Goal: Task Accomplishment & Management: Manage account settings

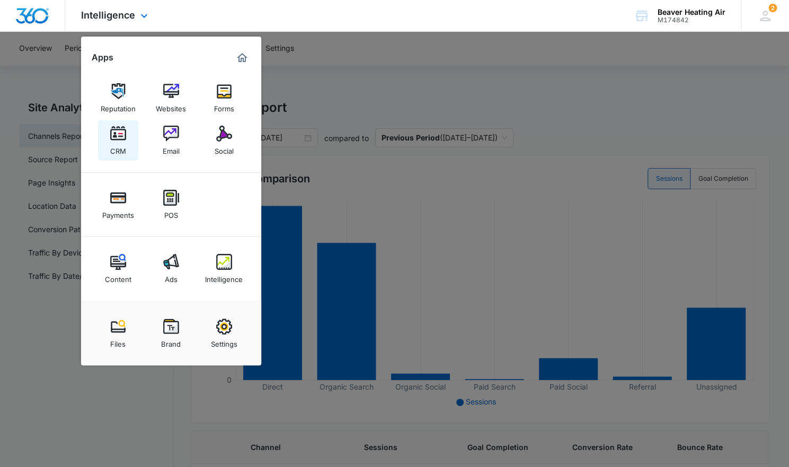
click at [127, 143] on link "CRM" at bounding box center [118, 140] width 40 height 40
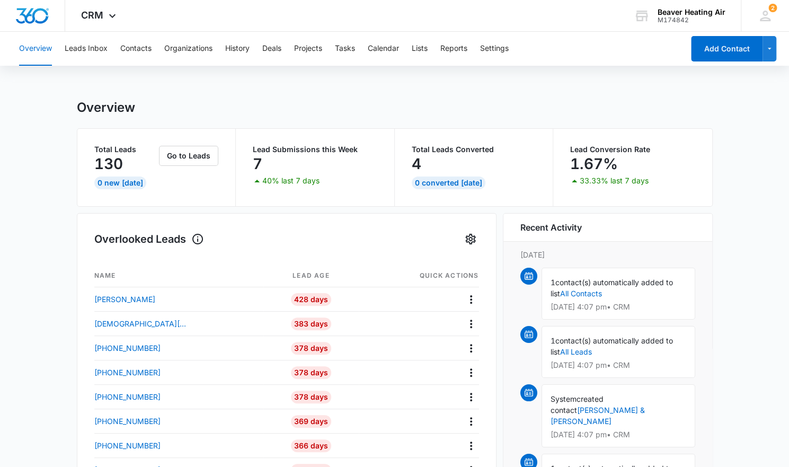
click at [629, 286] on div "1 contact(s) automatically added to list All Contacts [DATE] 4:07 pm • CRM" at bounding box center [619, 294] width 154 height 52
click at [532, 275] on img at bounding box center [529, 276] width 8 height 8
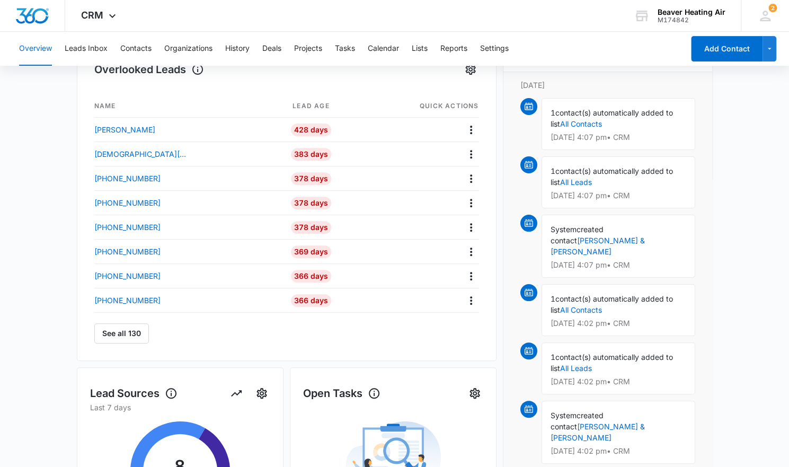
scroll to position [172, 0]
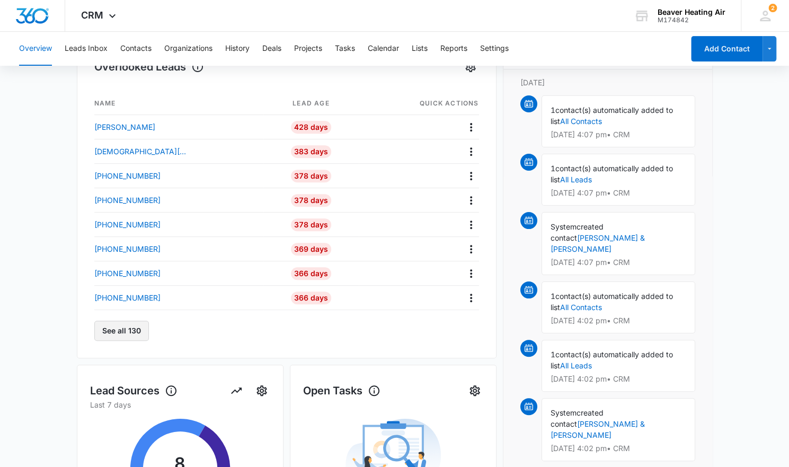
click at [135, 338] on button "See all 130" at bounding box center [121, 331] width 55 height 20
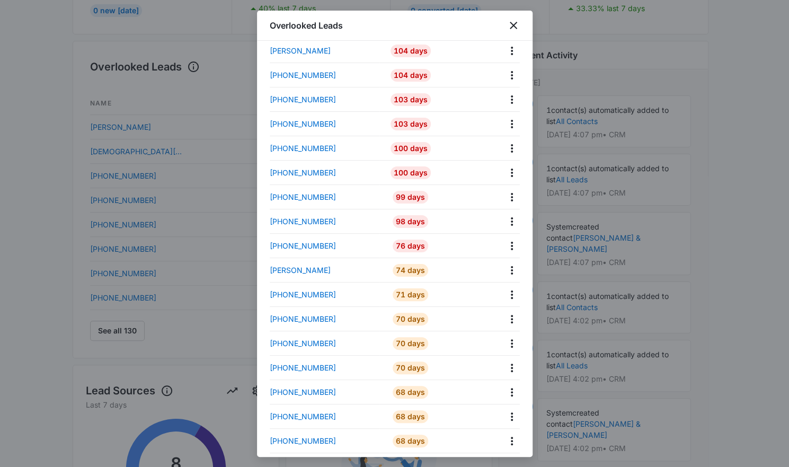
scroll to position [2802, 0]
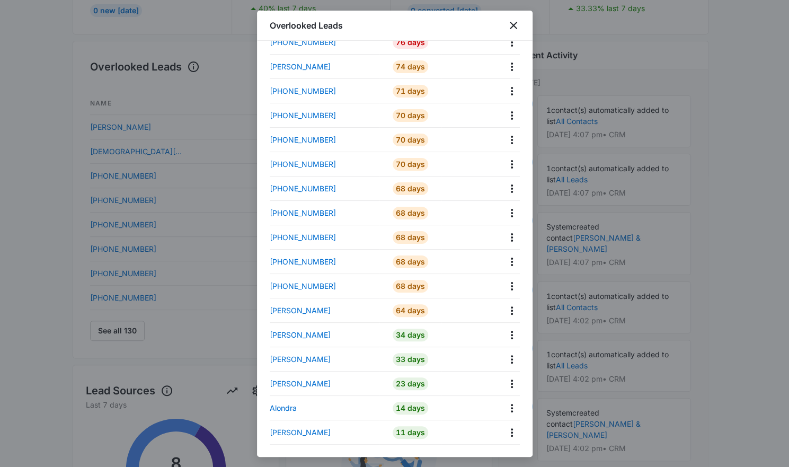
click at [721, 292] on div at bounding box center [394, 233] width 789 height 467
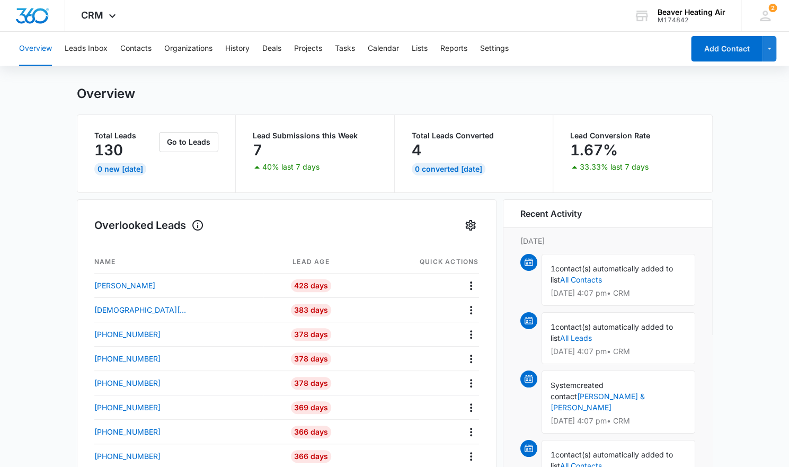
scroll to position [17, 0]
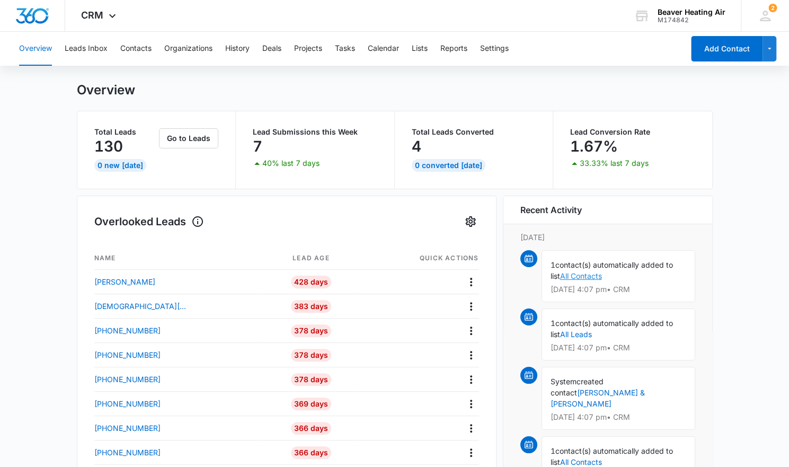
click at [582, 274] on link "All Contacts" at bounding box center [581, 275] width 42 height 9
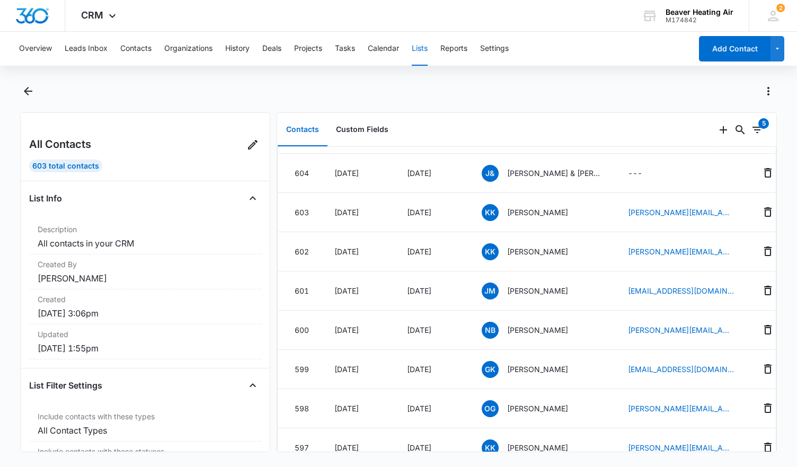
scroll to position [67, 0]
click at [754, 138] on div "0 5" at bounding box center [746, 130] width 62 height 34
click at [754, 136] on div "5" at bounding box center [757, 130] width 13 height 13
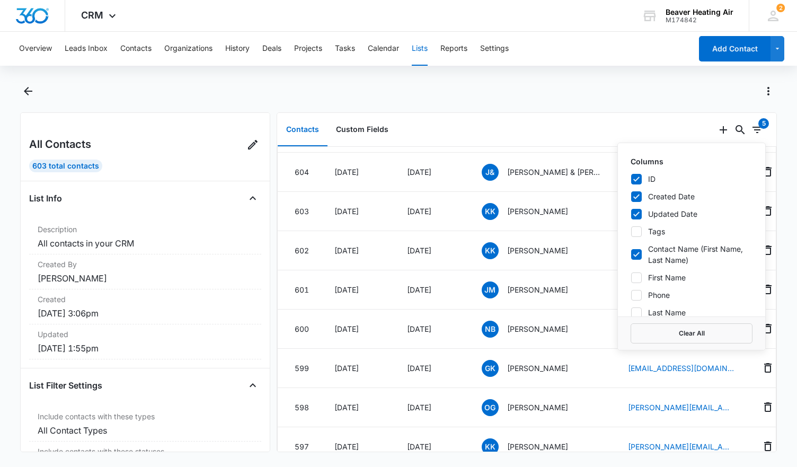
click at [635, 111] on div at bounding box center [399, 98] width 758 height 30
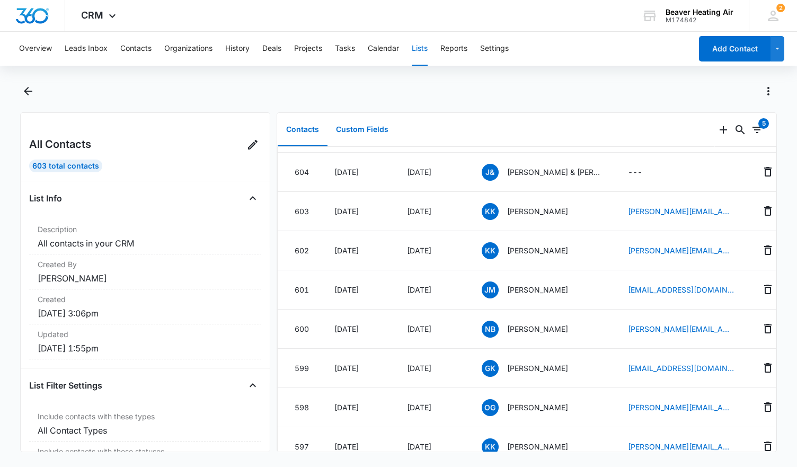
click at [357, 131] on button "Custom Fields" at bounding box center [362, 129] width 69 height 33
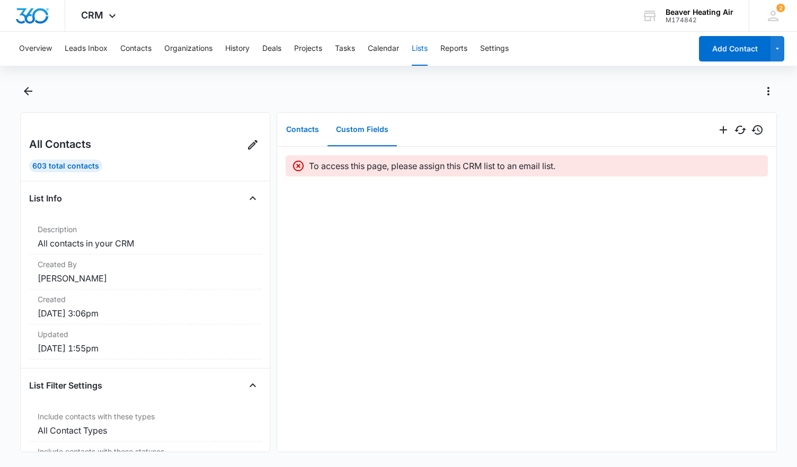
click at [306, 122] on button "Contacts" at bounding box center [303, 129] width 50 height 33
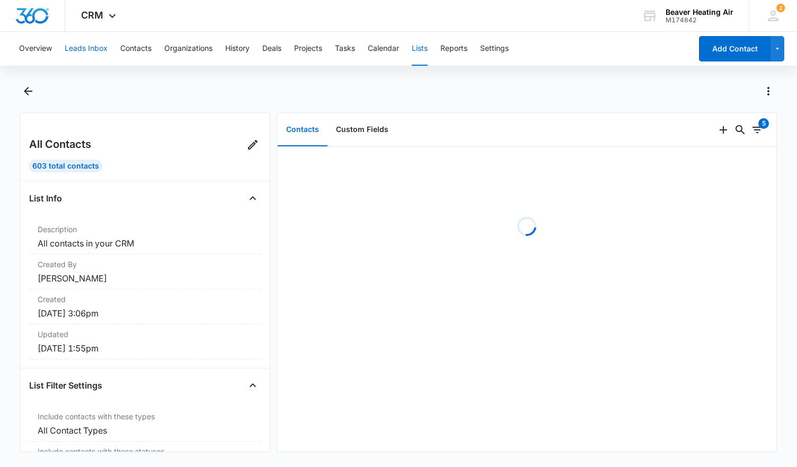
click at [77, 47] on button "Leads Inbox" at bounding box center [86, 49] width 43 height 34
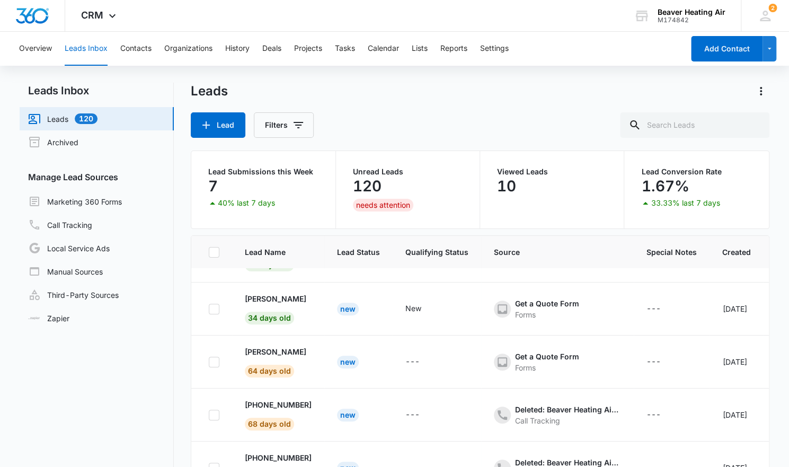
scroll to position [202, 0]
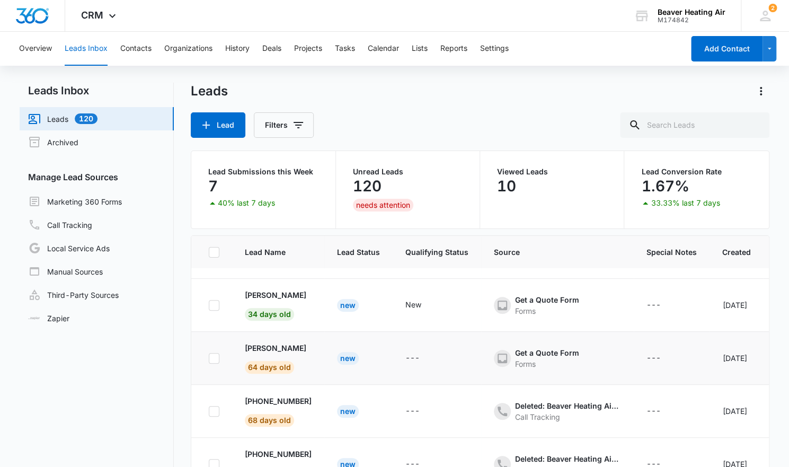
click at [213, 357] on icon at bounding box center [214, 359] width 10 height 10
click at [209, 358] on input "checkbox" at bounding box center [208, 358] width 1 height 1
checkbox input "true"
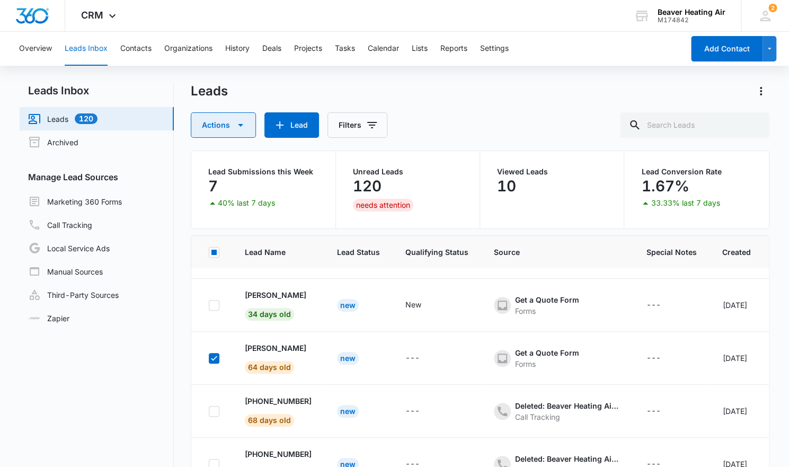
click at [235, 125] on icon "button" at bounding box center [240, 125] width 13 height 13
click at [436, 115] on div "Actions Add as Contact Archive Export Delete Lead Filters" at bounding box center [480, 124] width 579 height 25
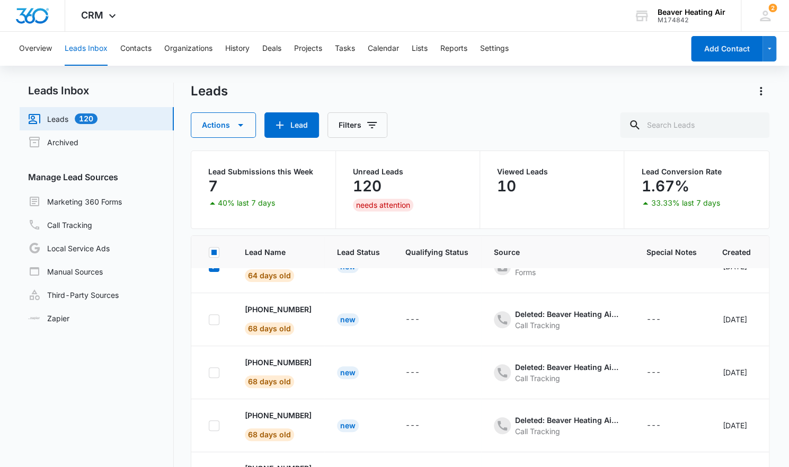
scroll to position [0, 0]
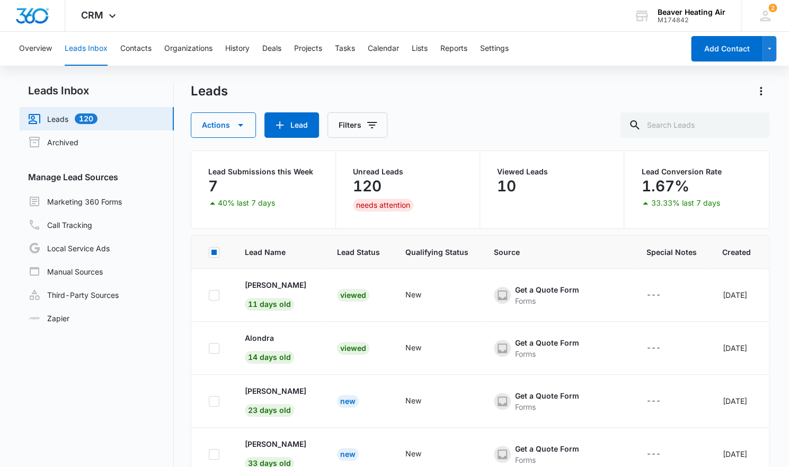
click at [212, 253] on rect at bounding box center [214, 252] width 5 height 5
click at [209, 252] on input "checkbox" at bounding box center [208, 252] width 1 height 1
checkbox input "true"
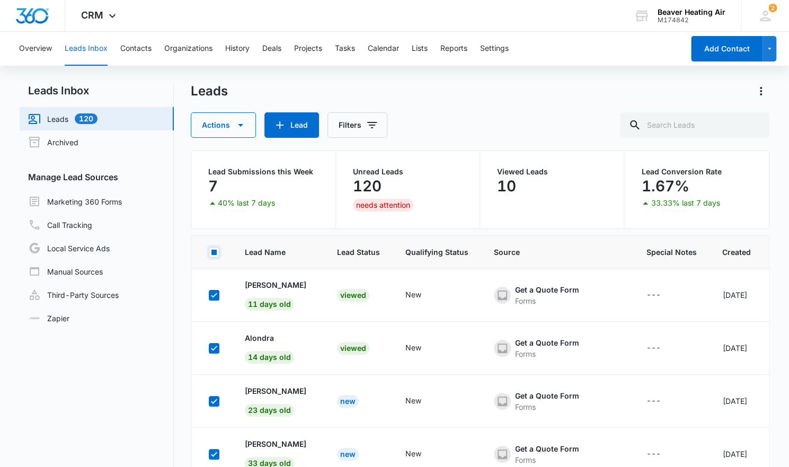
checkbox input "true"
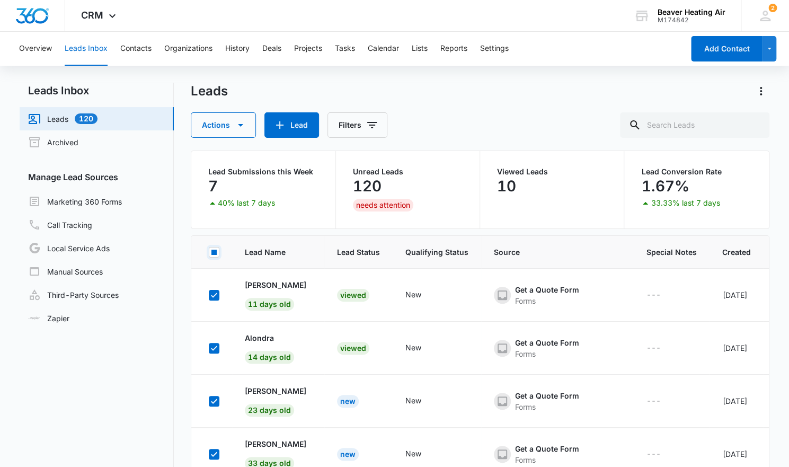
checkbox input "true"
click at [213, 295] on icon at bounding box center [214, 295] width 6 height 5
click at [209, 295] on input "checkbox" at bounding box center [208, 295] width 1 height 1
checkbox input "false"
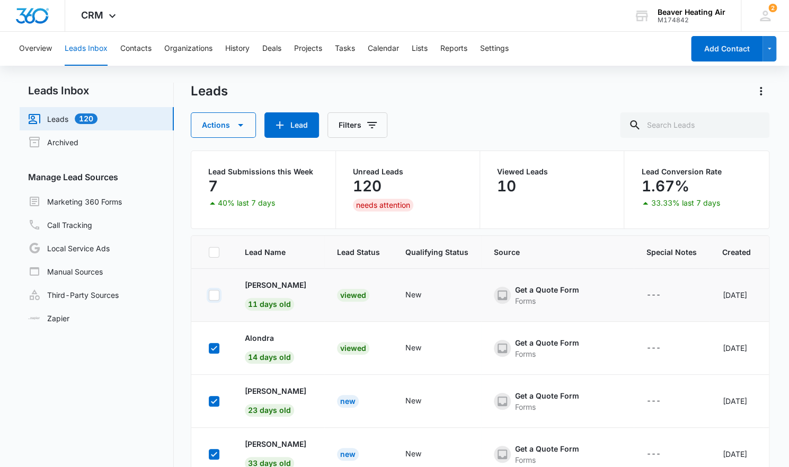
checkbox input "false"
click at [213, 346] on icon at bounding box center [214, 349] width 10 height 10
click at [209, 348] on input "checkbox" at bounding box center [208, 348] width 1 height 1
checkbox input "false"
click at [211, 398] on icon at bounding box center [214, 402] width 10 height 10
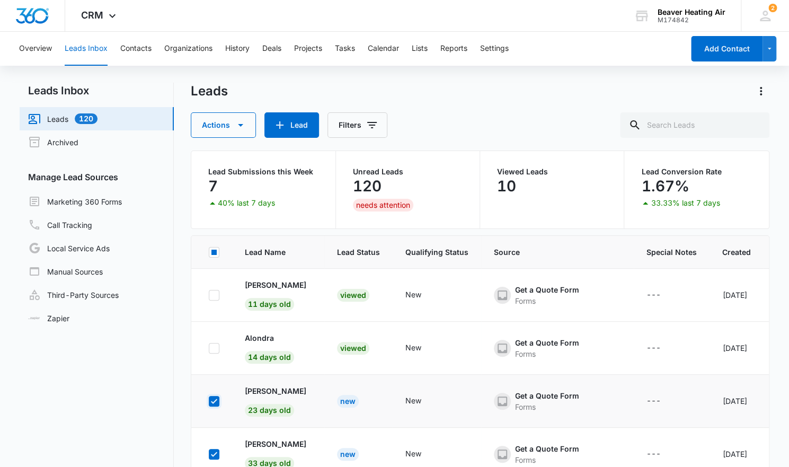
click at [209, 401] on input "checkbox" at bounding box center [208, 401] width 1 height 1
checkbox input "false"
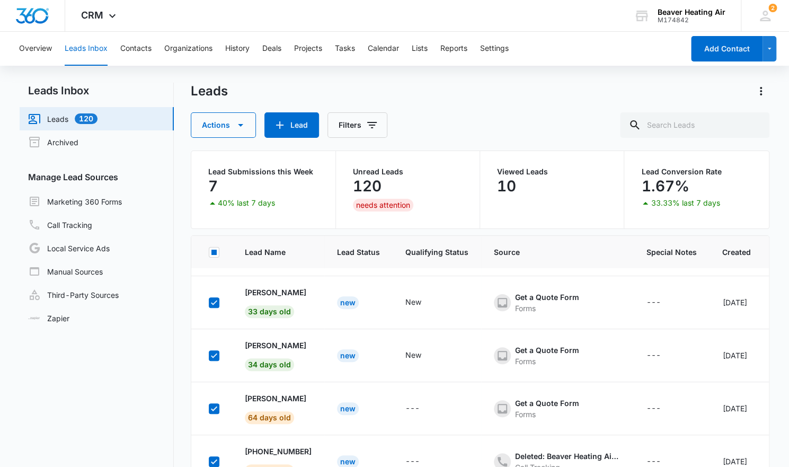
scroll to position [154, 0]
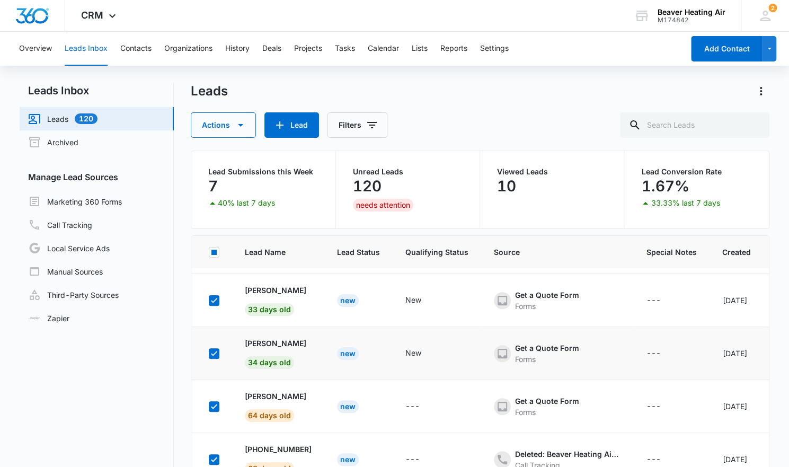
click at [214, 350] on icon at bounding box center [214, 354] width 10 height 10
click at [209, 353] on input "checkbox" at bounding box center [208, 353] width 1 height 1
checkbox input "false"
click at [212, 296] on icon at bounding box center [214, 301] width 10 height 10
click at [209, 300] on input "checkbox" at bounding box center [208, 300] width 1 height 1
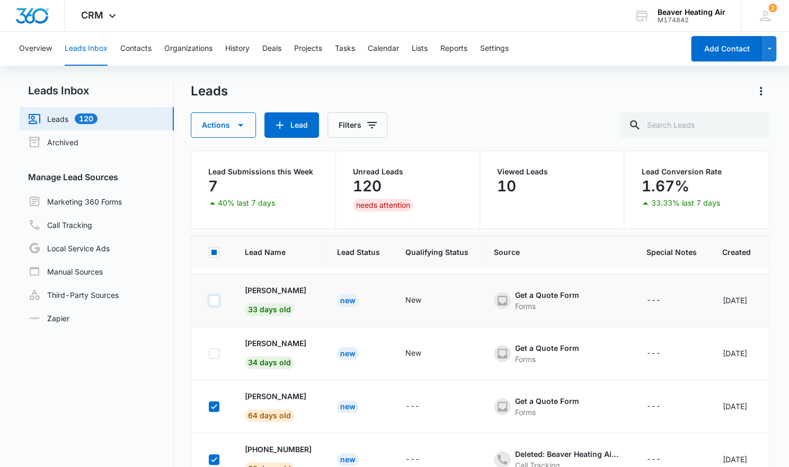
checkbox input "false"
click at [232, 126] on button "Actions" at bounding box center [223, 124] width 65 height 25
click at [215, 177] on div "Archive" at bounding box center [231, 174] width 55 height 7
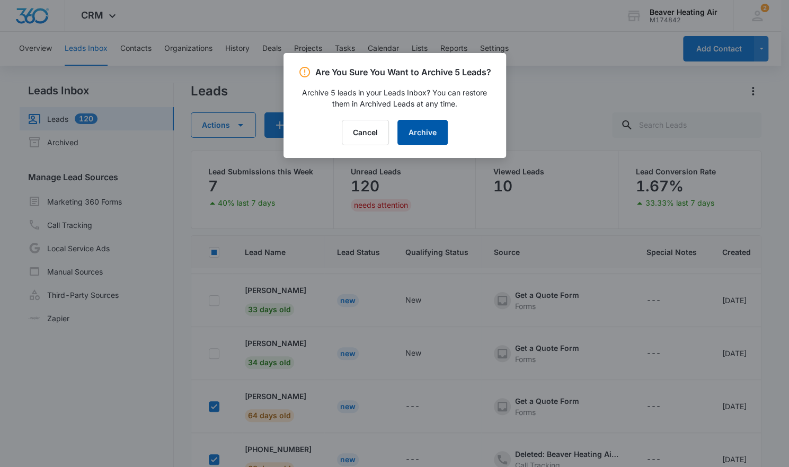
click at [423, 130] on button "Archive" at bounding box center [423, 132] width 50 height 25
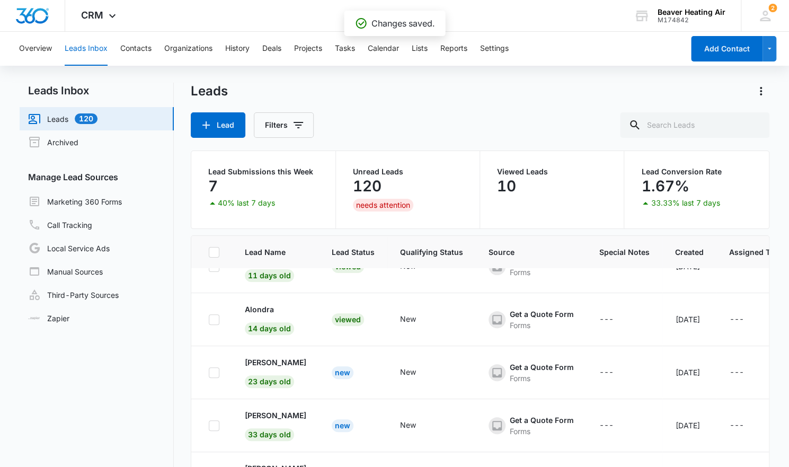
scroll to position [83, 0]
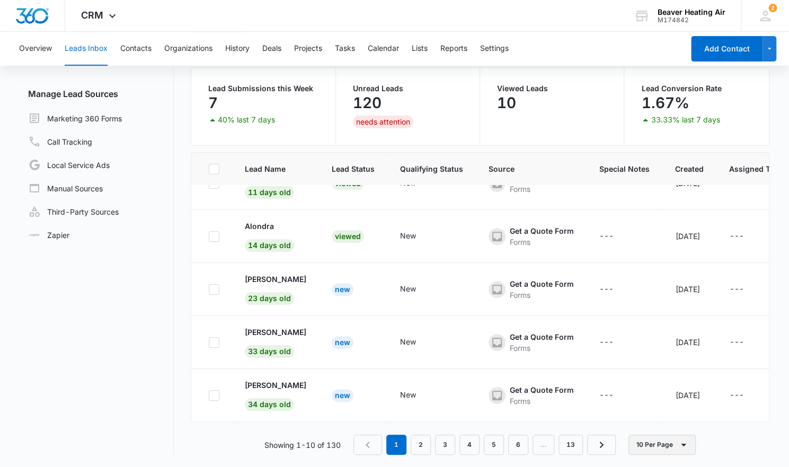
click at [665, 447] on button "10 Per Page" at bounding box center [662, 445] width 67 height 20
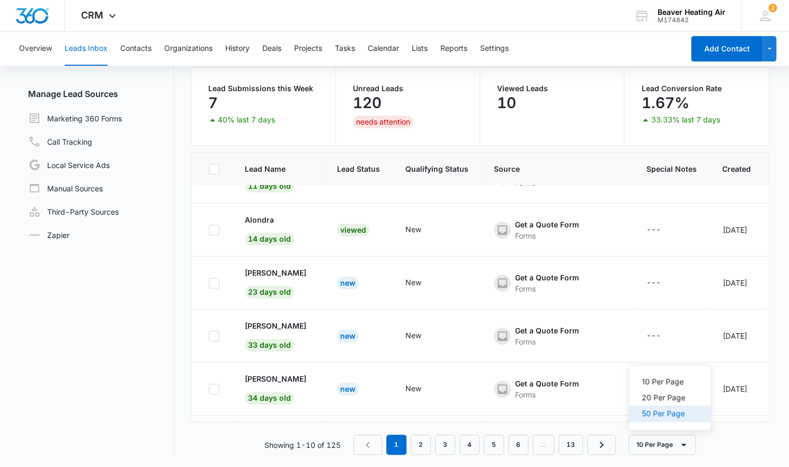
click at [662, 413] on div "50 Per Page" at bounding box center [663, 413] width 43 height 7
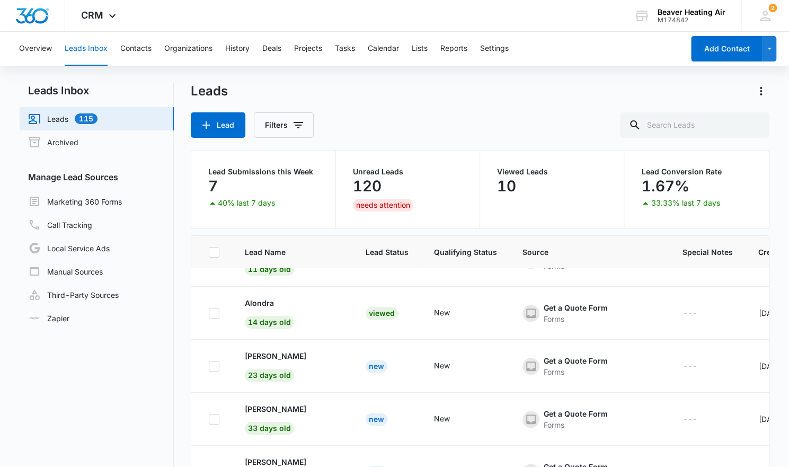
scroll to position [0, 0]
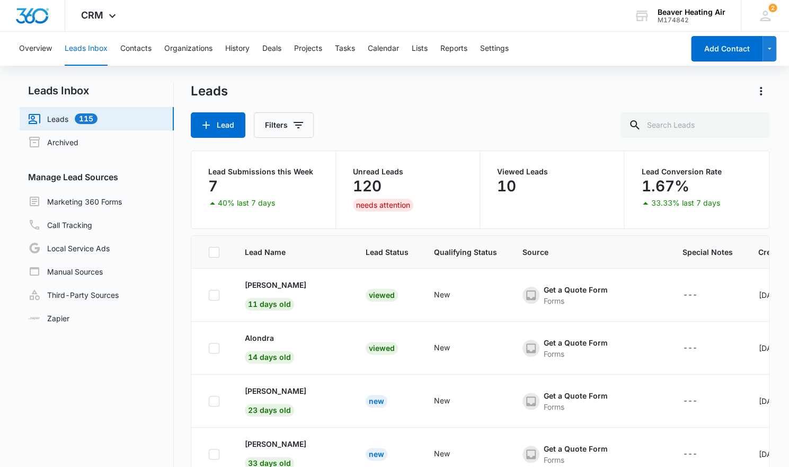
click at [214, 254] on icon at bounding box center [214, 253] width 10 height 10
click at [209, 252] on input "checkbox" at bounding box center [208, 252] width 1 height 1
checkbox input "true"
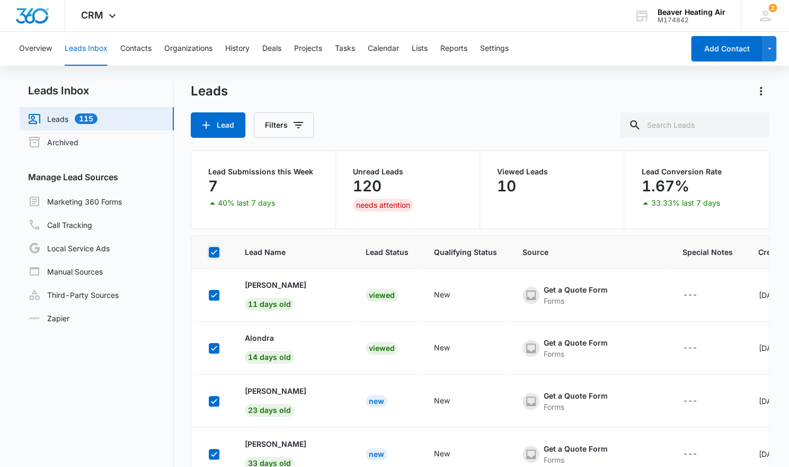
checkbox input "true"
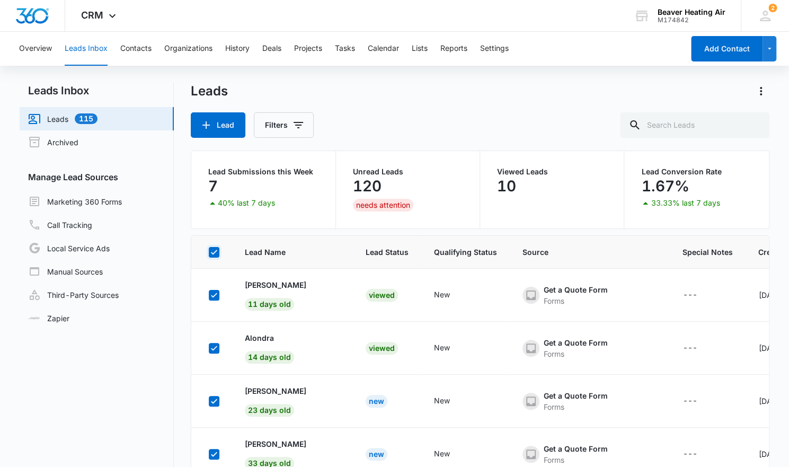
checkbox input "true"
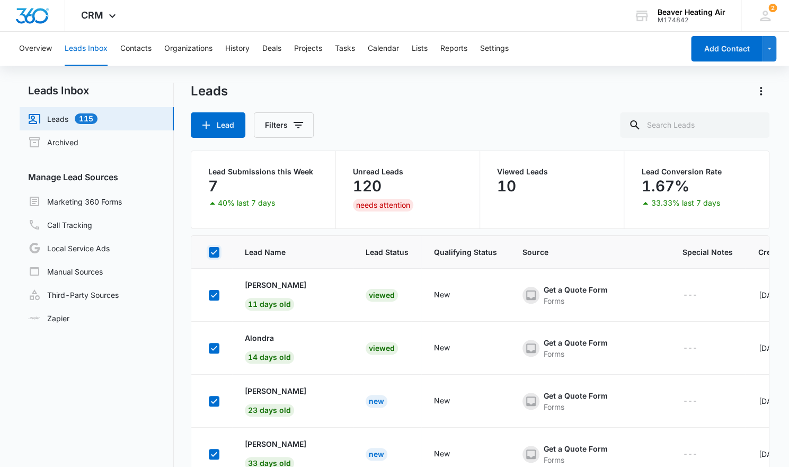
checkbox input "true"
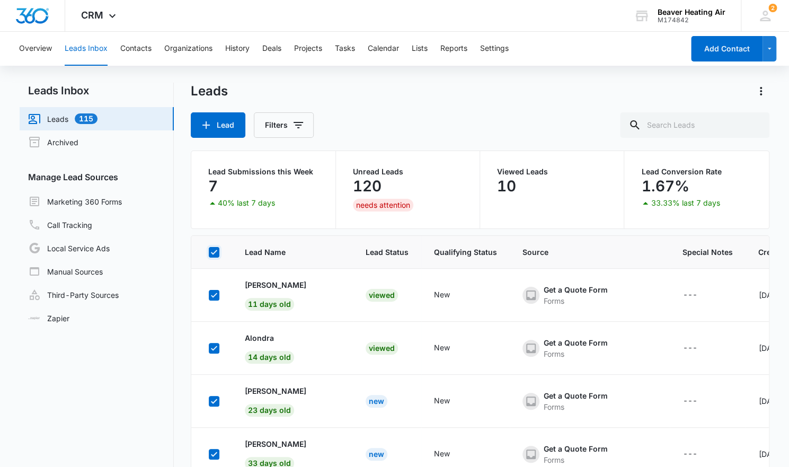
checkbox input "true"
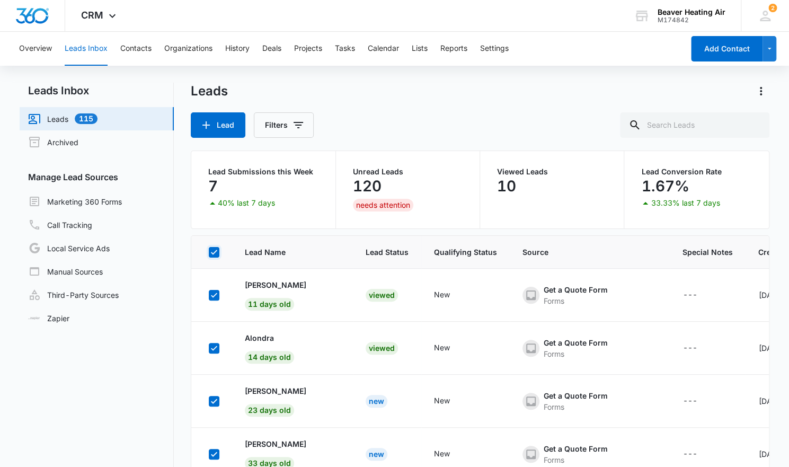
checkbox input "true"
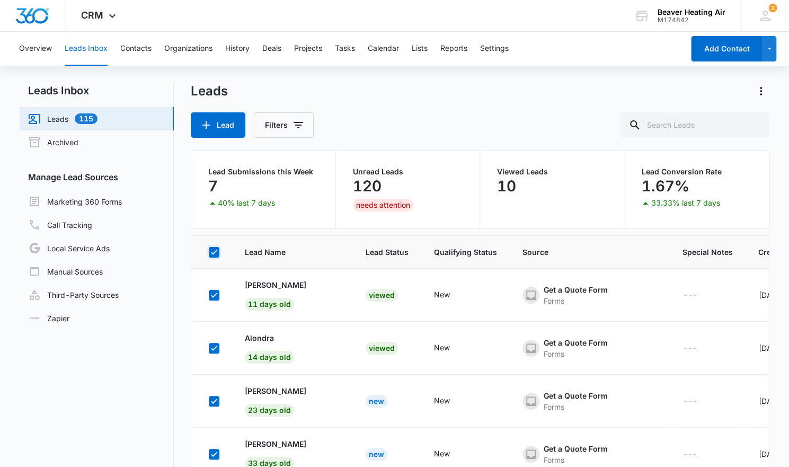
checkbox input "true"
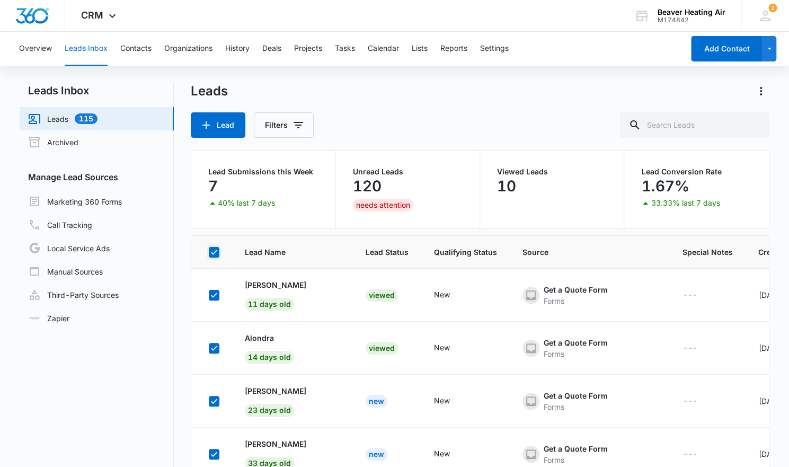
checkbox input "true"
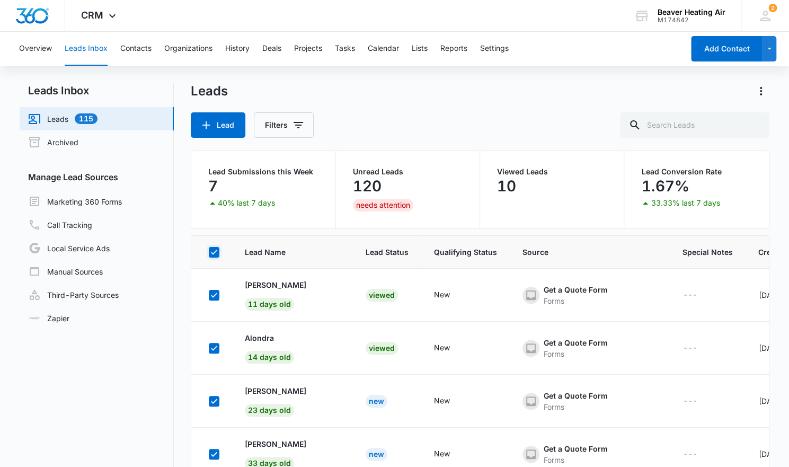
checkbox input "true"
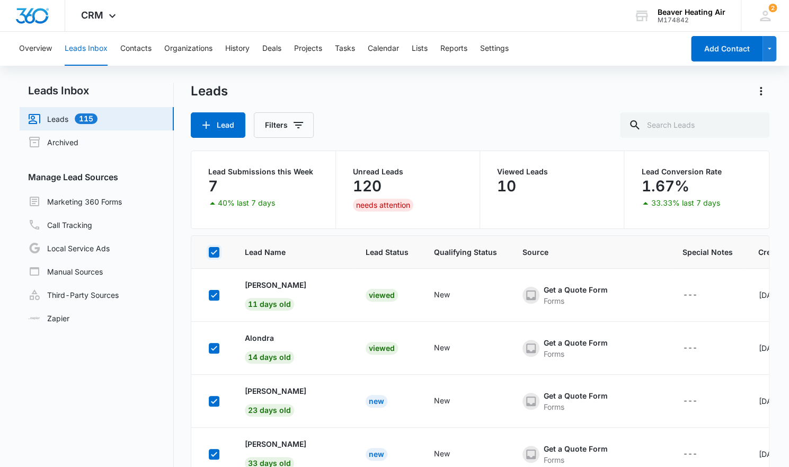
checkbox input "true"
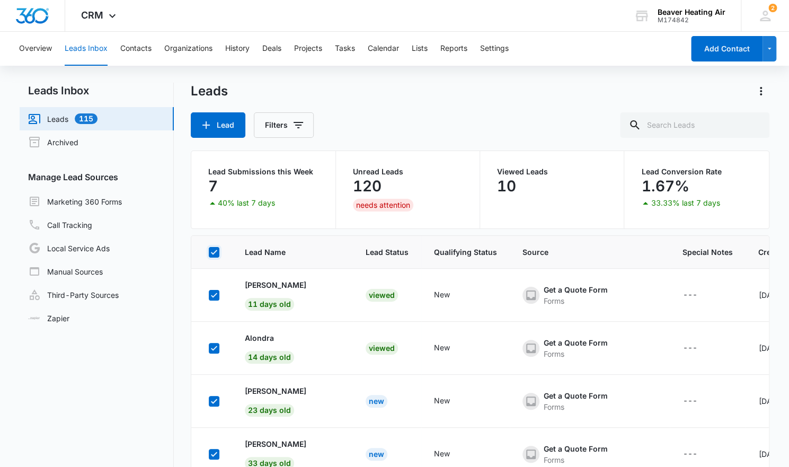
checkbox input "true"
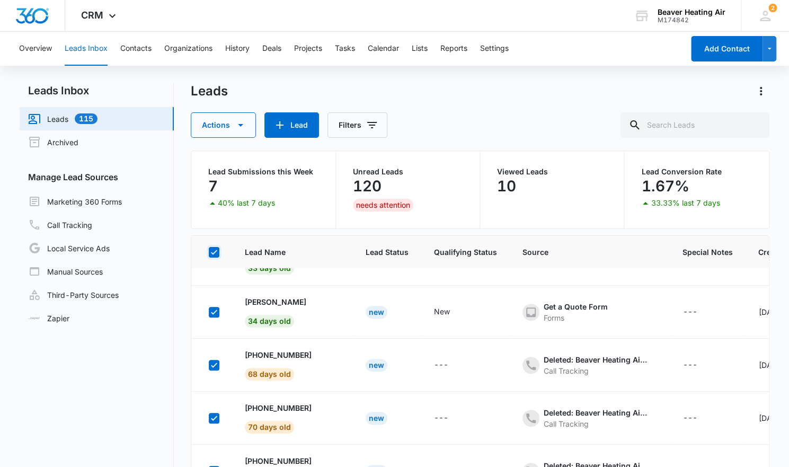
scroll to position [183, 0]
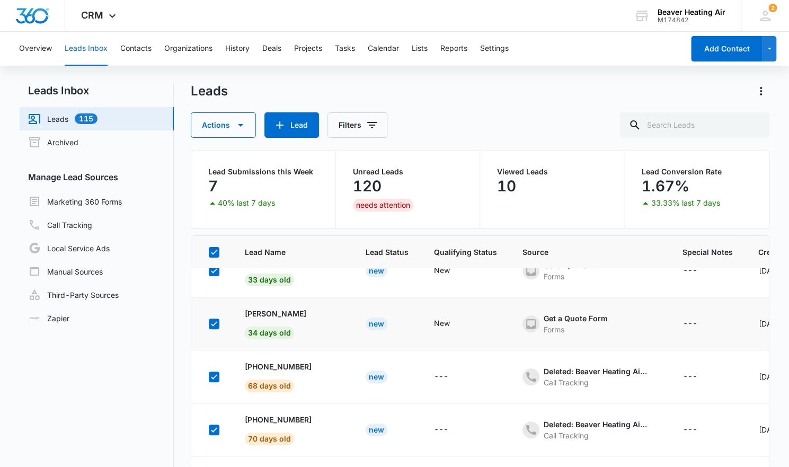
click at [214, 320] on icon at bounding box center [214, 324] width 10 height 10
click at [209, 323] on input "checkbox" at bounding box center [208, 323] width 1 height 1
checkbox input "false"
click at [218, 272] on icon at bounding box center [214, 271] width 10 height 10
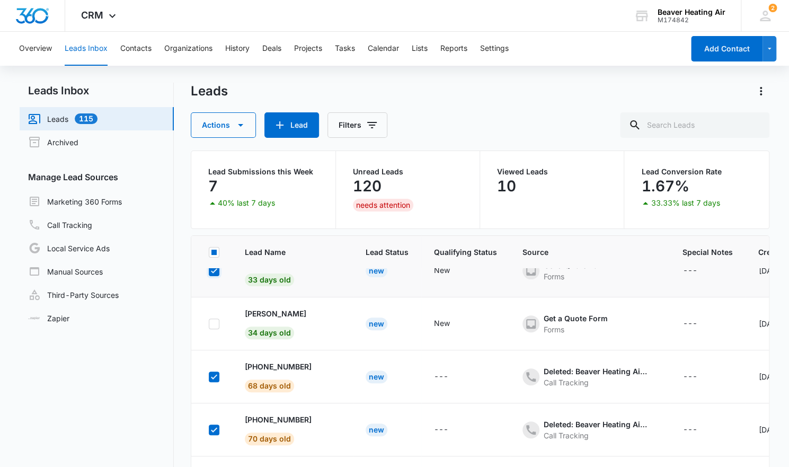
click at [209, 271] on input "checkbox" at bounding box center [208, 270] width 1 height 1
checkbox input "false"
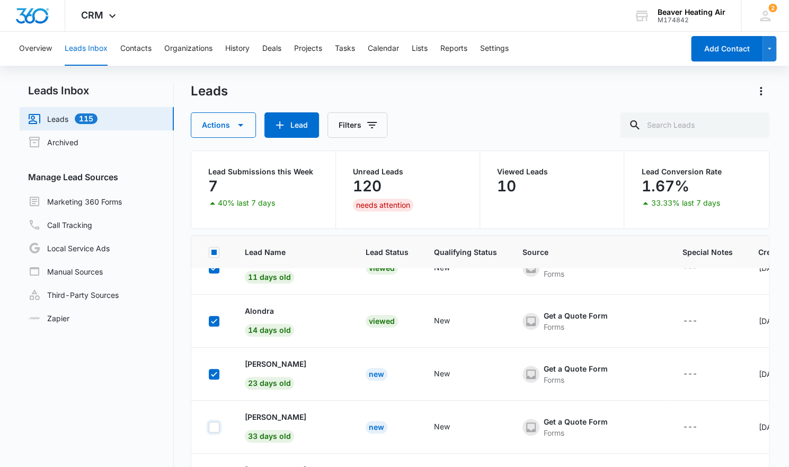
scroll to position [19, 0]
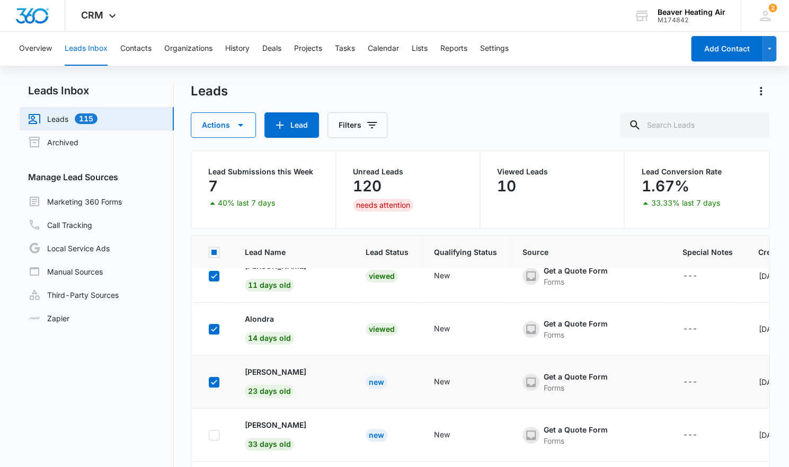
click at [214, 380] on icon at bounding box center [214, 383] width 10 height 10
click at [209, 382] on input "checkbox" at bounding box center [208, 382] width 1 height 1
checkbox input "false"
click at [216, 330] on icon at bounding box center [214, 329] width 10 height 10
click at [209, 329] on input "checkbox" at bounding box center [208, 329] width 1 height 1
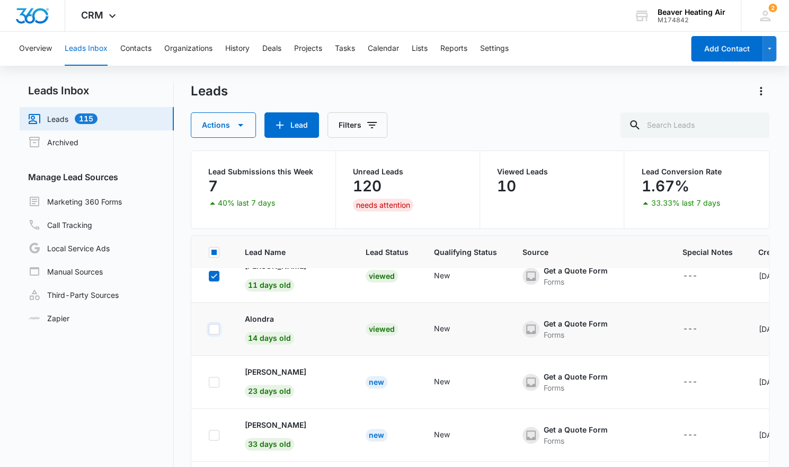
checkbox input "false"
click at [215, 275] on icon at bounding box center [214, 276] width 10 height 10
click at [209, 276] on input "checkbox" at bounding box center [208, 276] width 1 height 1
checkbox input "false"
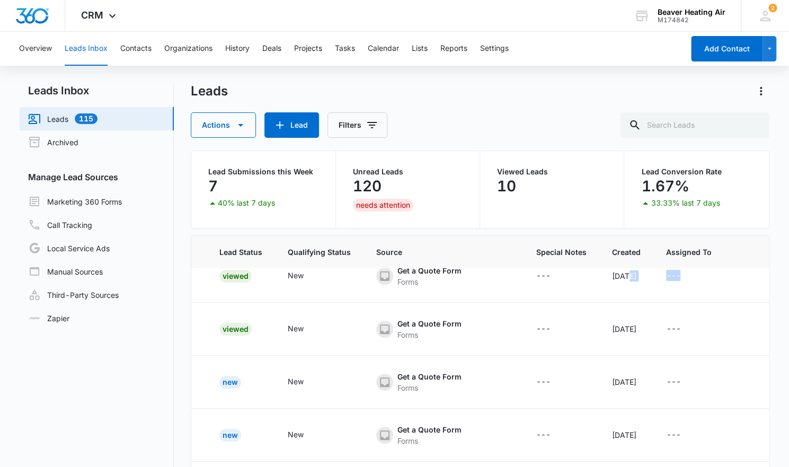
drag, startPoint x: 770, startPoint y: 264, endPoint x: 763, endPoint y: 252, distance: 13.5
click at [763, 252] on main "Leads Inbox Leads 115 Archived Manage Lead Sources Marketing 360 Forms Call Tra…" at bounding box center [394, 317] width 789 height 468
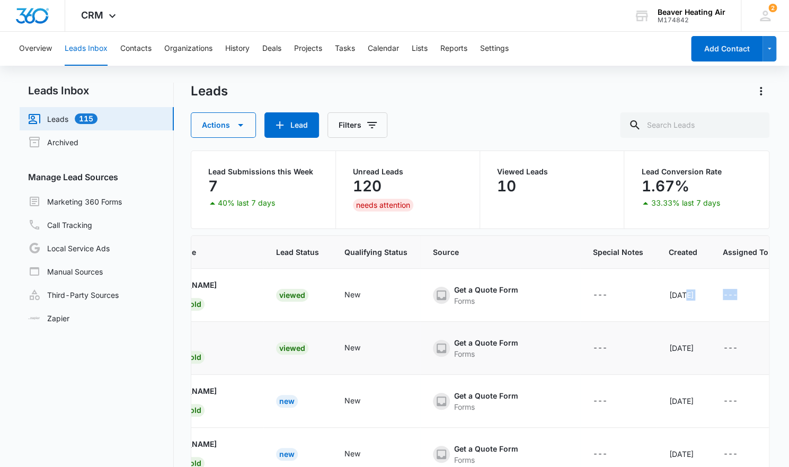
scroll to position [0, 0]
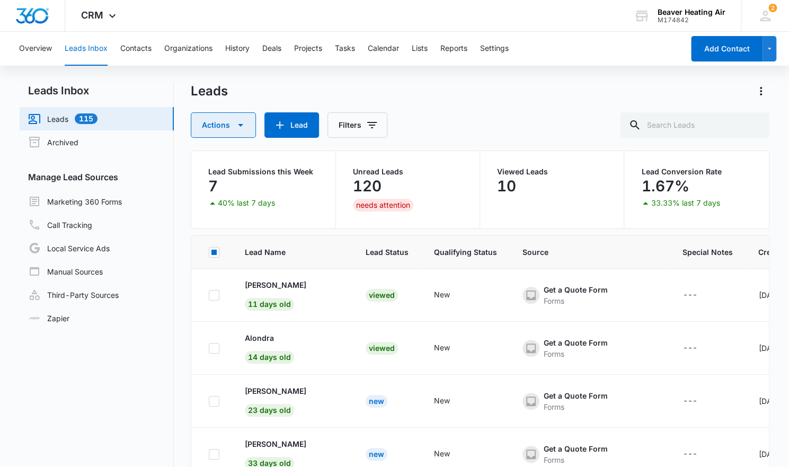
click at [212, 121] on button "Actions" at bounding box center [223, 124] width 65 height 25
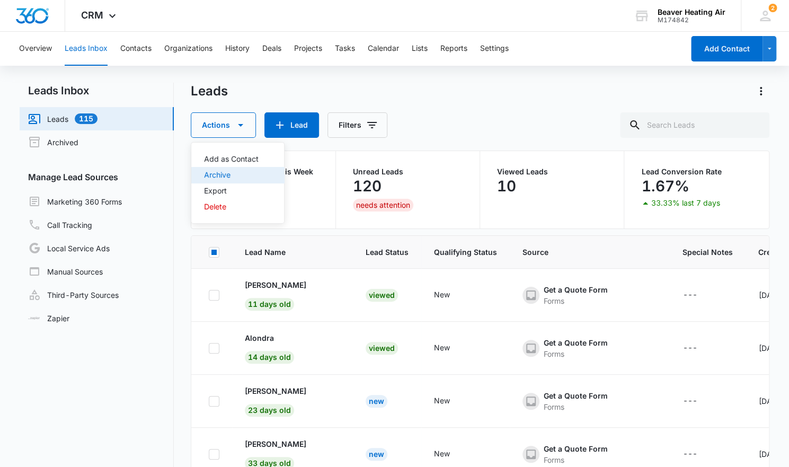
click at [212, 175] on div "Archive" at bounding box center [231, 174] width 55 height 7
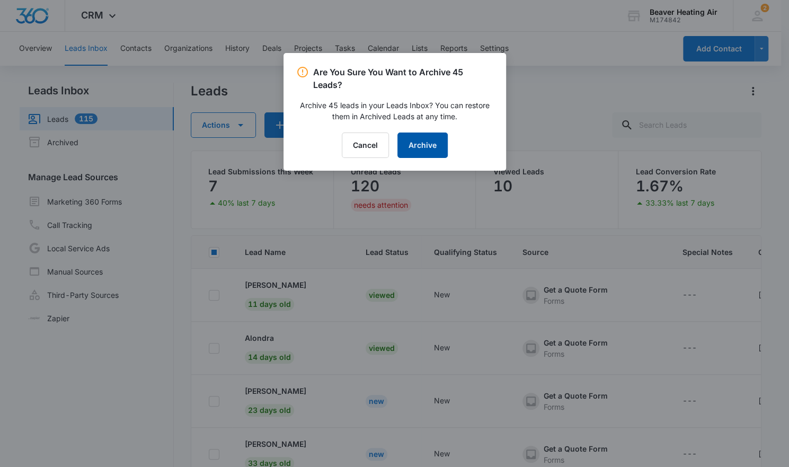
click at [433, 150] on button "Archive" at bounding box center [423, 145] width 50 height 25
click at [428, 141] on button "Archive" at bounding box center [423, 145] width 50 height 25
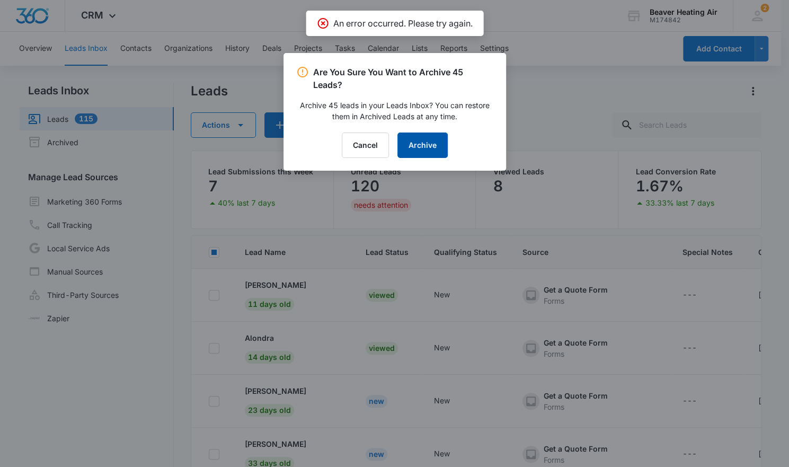
click at [431, 147] on button "Archive" at bounding box center [423, 145] width 50 height 25
click at [382, 147] on button "Cancel" at bounding box center [365, 145] width 47 height 25
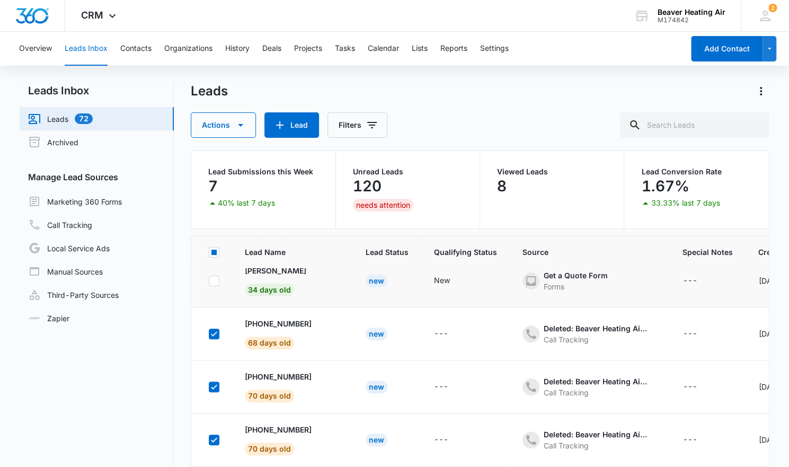
scroll to position [230, 0]
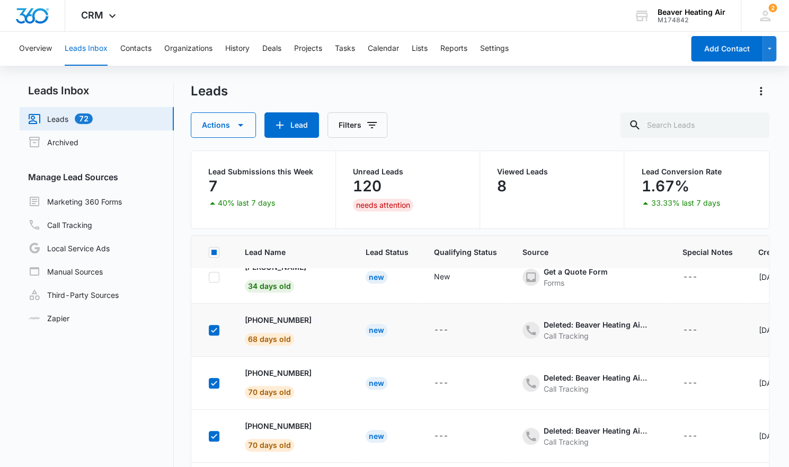
click at [213, 326] on icon at bounding box center [214, 331] width 10 height 10
click at [209, 330] on input "checkbox" at bounding box center [208, 330] width 1 height 1
checkbox input "false"
click at [213, 380] on icon at bounding box center [214, 384] width 10 height 10
click at [209, 383] on input "checkbox" at bounding box center [208, 383] width 1 height 1
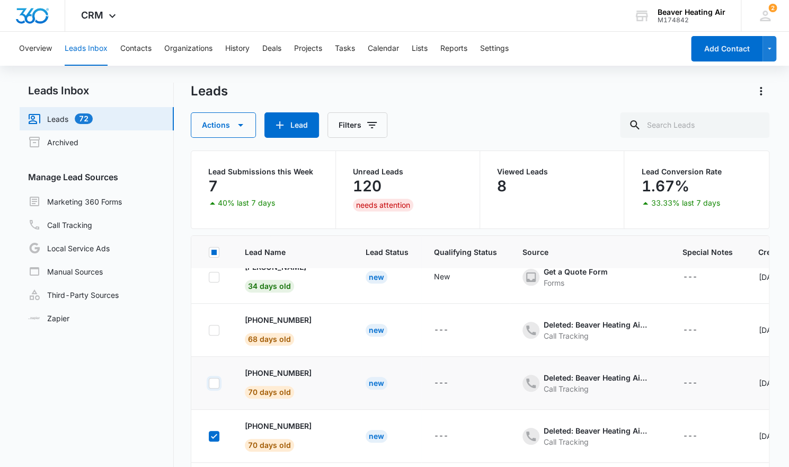
checkbox input "false"
click at [235, 115] on button "Actions" at bounding box center [223, 124] width 65 height 25
click at [216, 178] on div "Archive" at bounding box center [231, 174] width 55 height 7
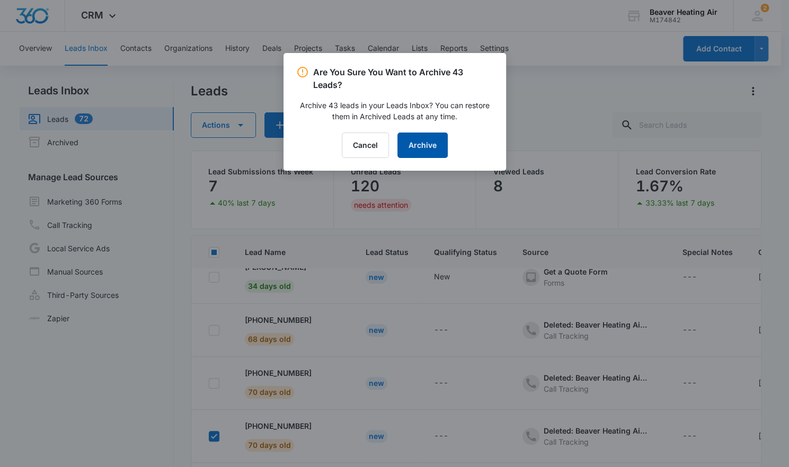
click at [427, 143] on button "Archive" at bounding box center [423, 145] width 50 height 25
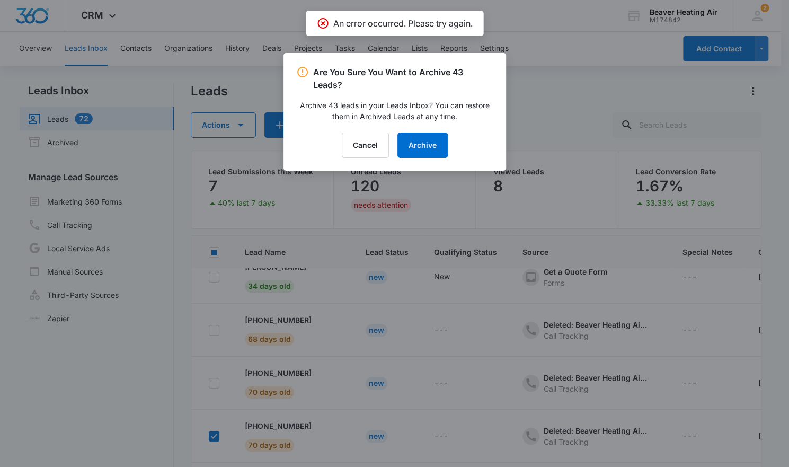
click at [585, 116] on div at bounding box center [394, 233] width 789 height 467
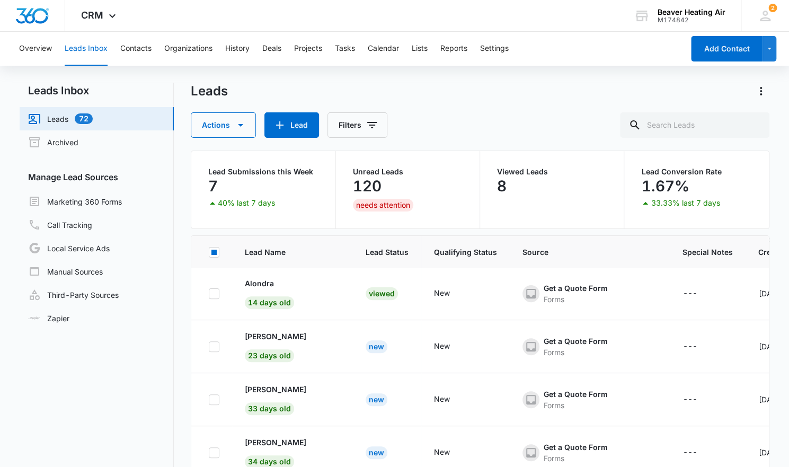
scroll to position [0, 0]
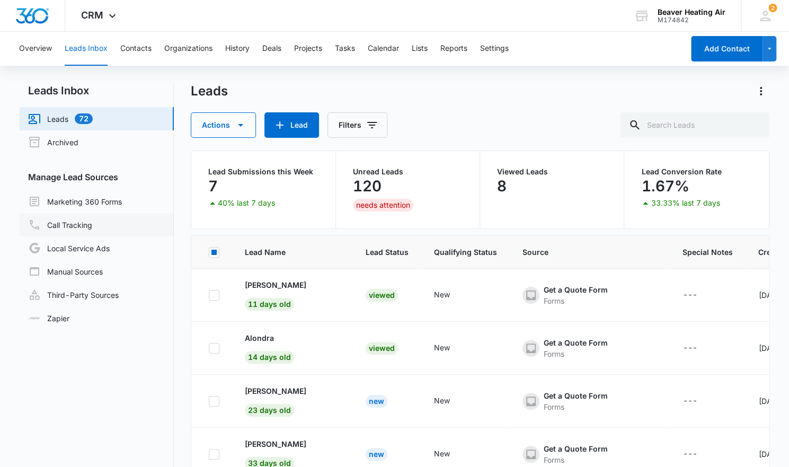
click at [69, 224] on link "Call Tracking" at bounding box center [60, 224] width 64 height 13
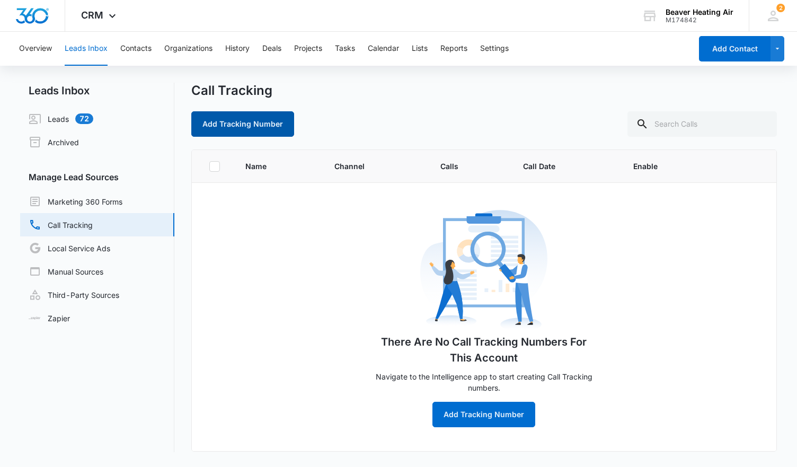
click at [209, 131] on button "Add Tracking Number" at bounding box center [242, 123] width 103 height 25
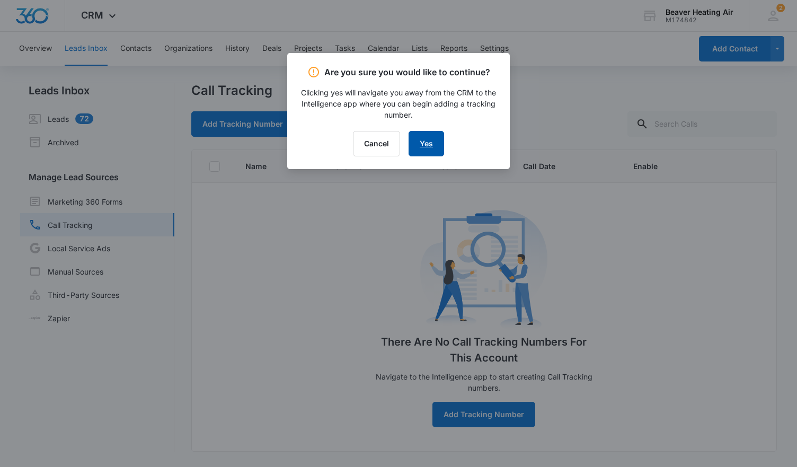
click at [415, 144] on link "Yes" at bounding box center [427, 143] width 36 height 25
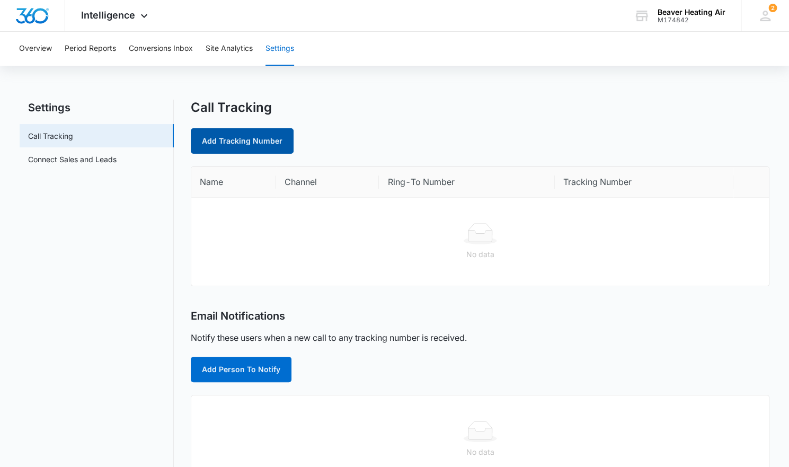
click at [269, 147] on link "Add Tracking Number" at bounding box center [242, 140] width 103 height 25
select select "by_area_code"
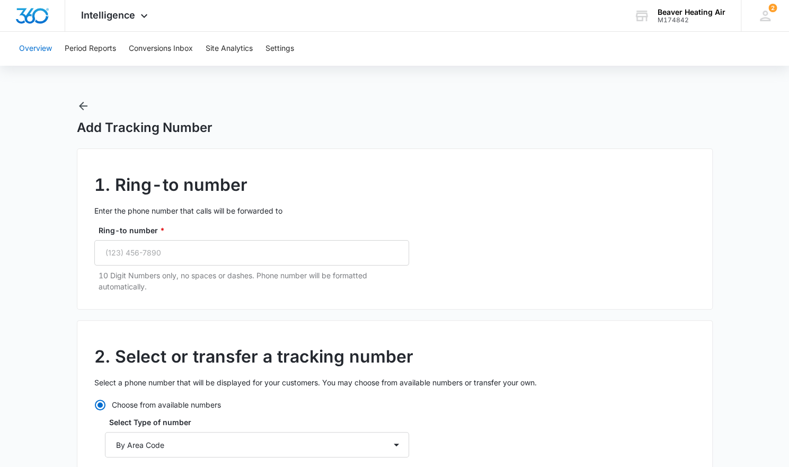
click at [39, 47] on button "Overview" at bounding box center [35, 49] width 33 height 34
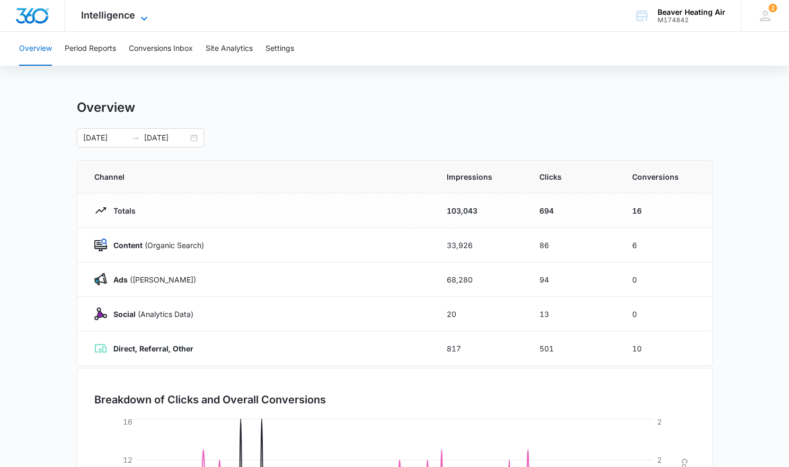
click at [102, 12] on span "Intelligence" at bounding box center [108, 15] width 54 height 11
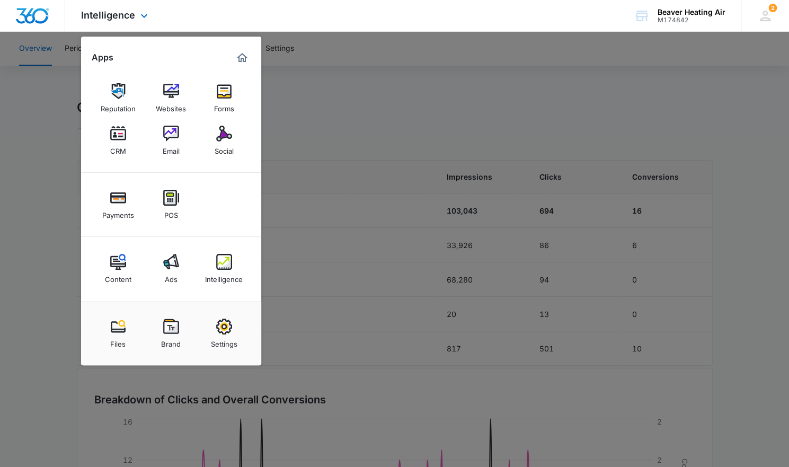
click at [40, 19] on img "Dashboard" at bounding box center [32, 16] width 34 height 16
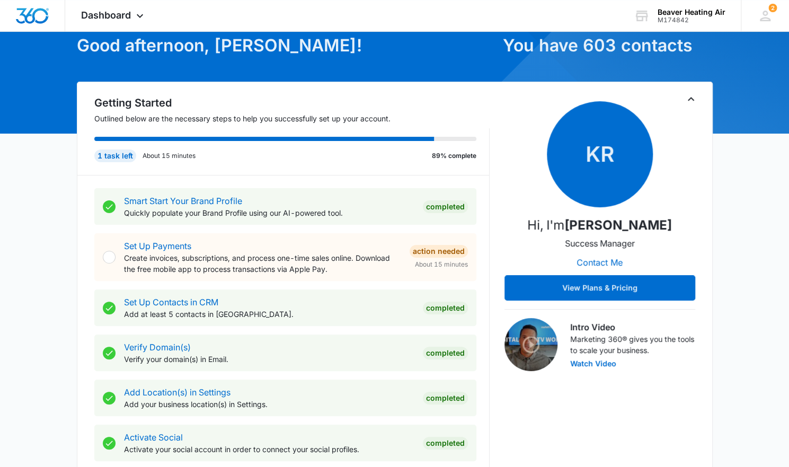
scroll to position [51, 0]
